Goal: Task Accomplishment & Management: Manage account settings

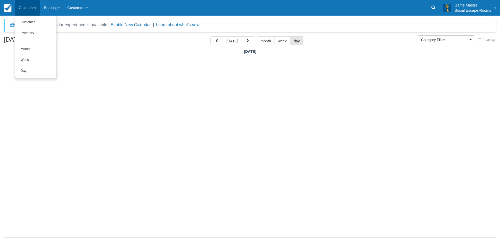
select select
drag, startPoint x: 0, startPoint y: 0, endPoint x: 40, endPoint y: 77, distance: 86.4
click at [40, 77] on ul "Customer Inventory Month Week Day" at bounding box center [36, 47] width 42 height 62
click at [33, 9] on link "Calendar" at bounding box center [27, 8] width 25 height 16
click at [40, 70] on link "Day" at bounding box center [35, 71] width 41 height 11
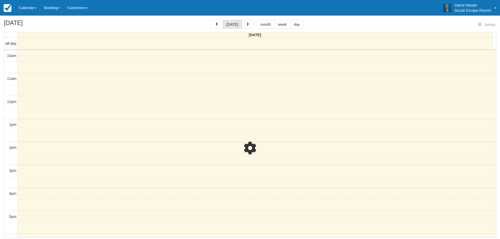
select select
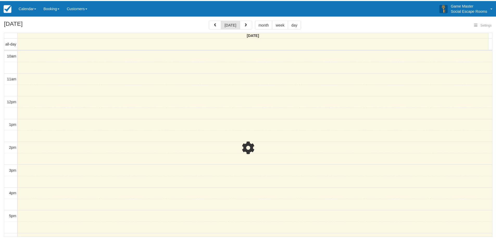
scroll to position [100, 0]
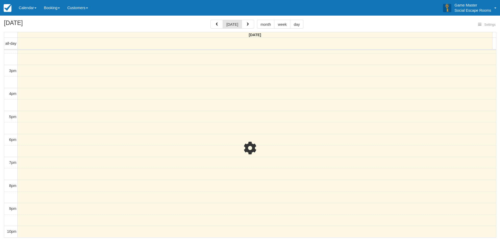
select select
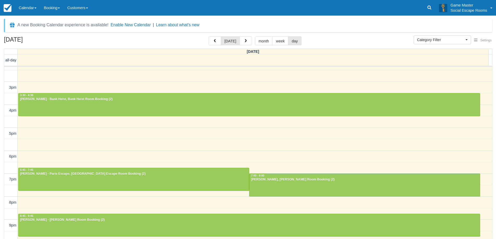
scroll to position [100, 0]
click at [33, 10] on link "Calendar" at bounding box center [27, 8] width 25 height 16
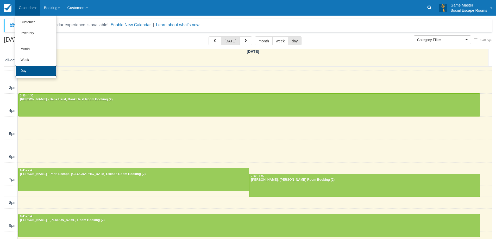
click at [28, 71] on link "Day" at bounding box center [35, 71] width 41 height 11
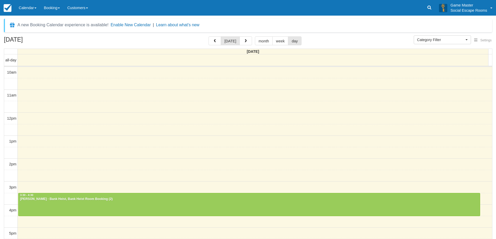
select select
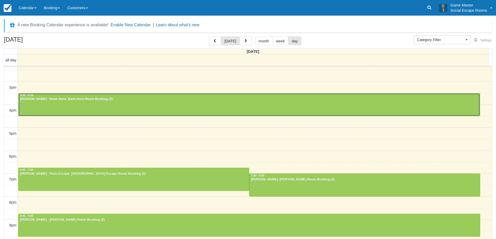
click at [136, 107] on div at bounding box center [248, 104] width 461 height 22
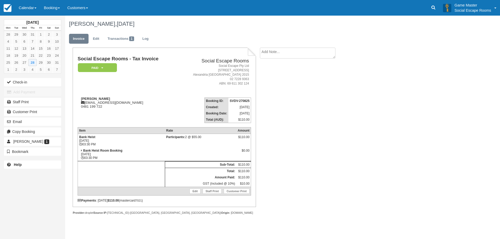
click at [31, 9] on link "Calendar" at bounding box center [27, 8] width 25 height 16
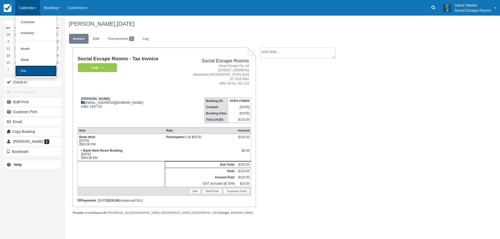
click at [31, 72] on link "Day" at bounding box center [35, 71] width 41 height 11
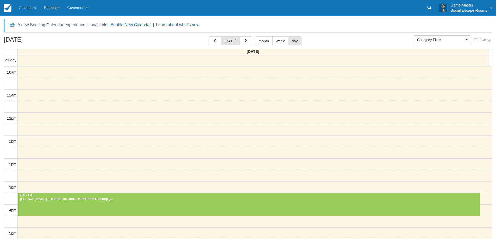
select select
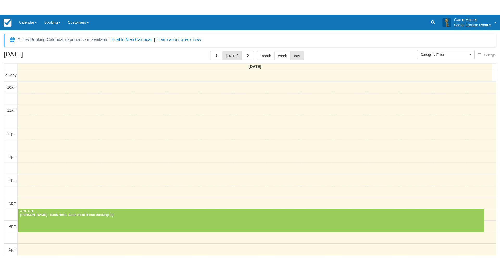
scroll to position [100, 0]
